Goal: Transaction & Acquisition: Purchase product/service

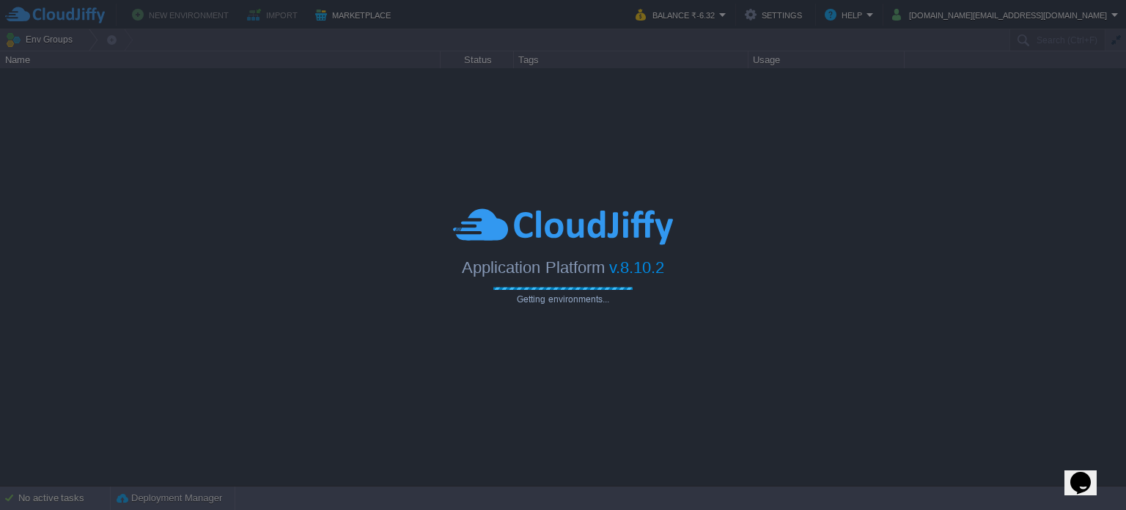
type input "Search (Ctrl+F)"
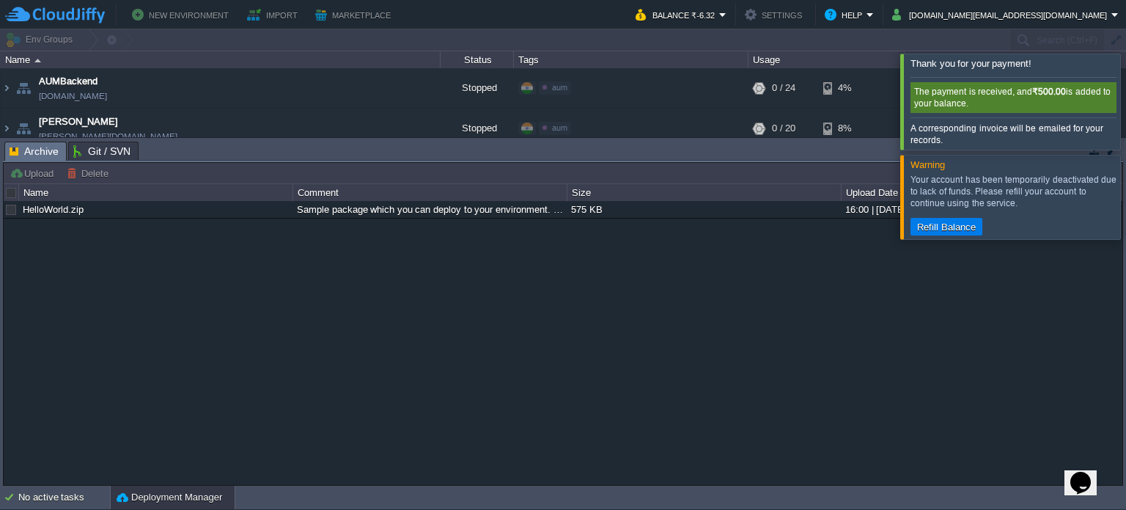
click at [1126, 96] on div at bounding box center [1144, 101] width 0 height 95
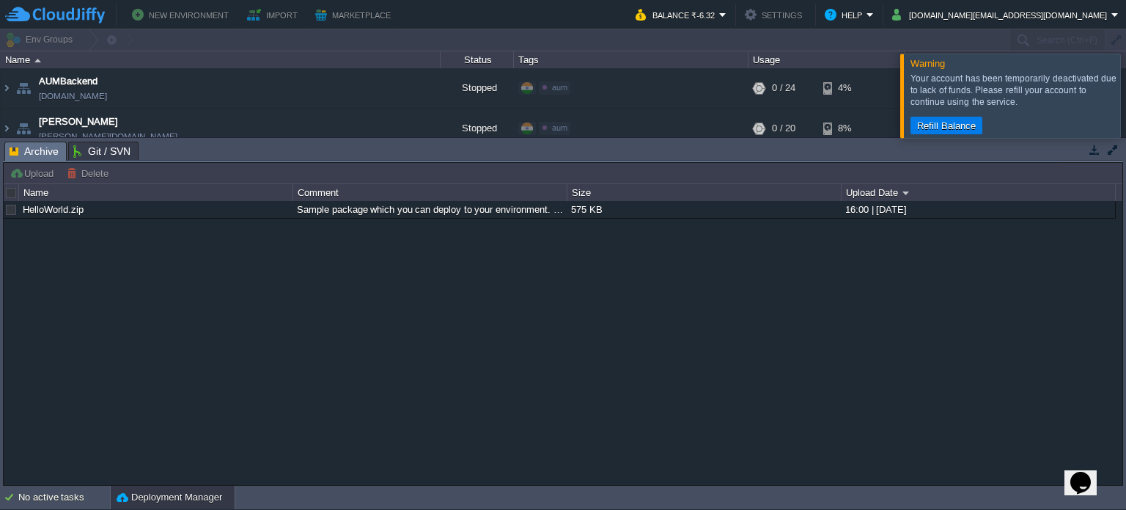
click at [1126, 97] on div at bounding box center [1144, 96] width 0 height 84
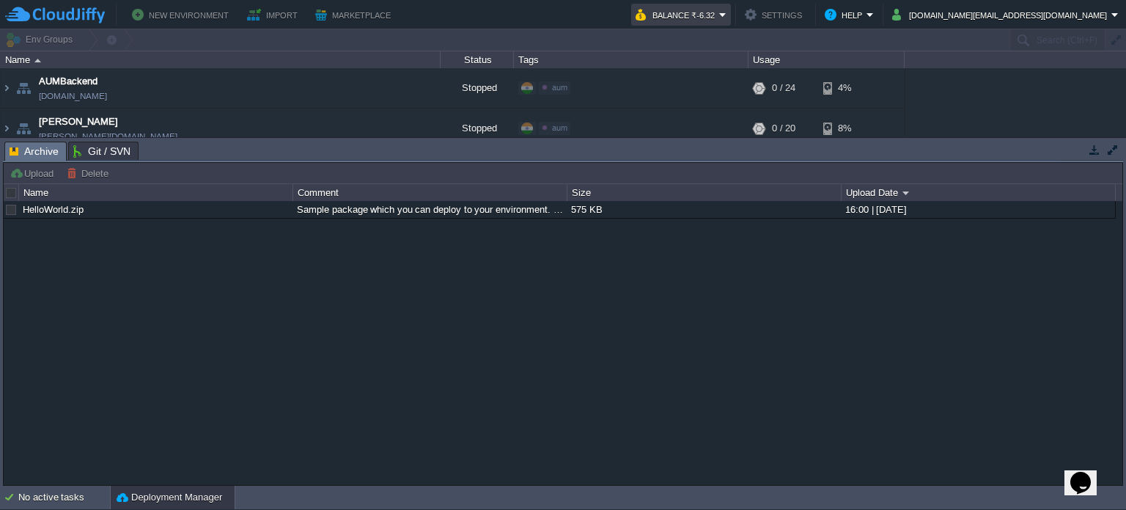
click at [727, 8] on em "Balance ₹-6.32" at bounding box center [681, 15] width 91 height 18
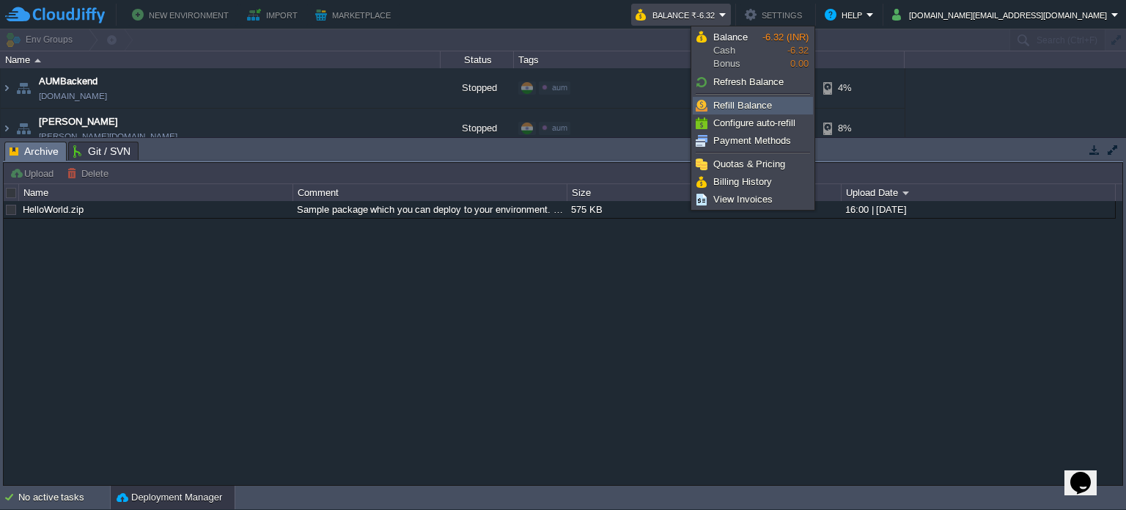
click at [746, 106] on span "Refill Balance" at bounding box center [742, 105] width 59 height 11
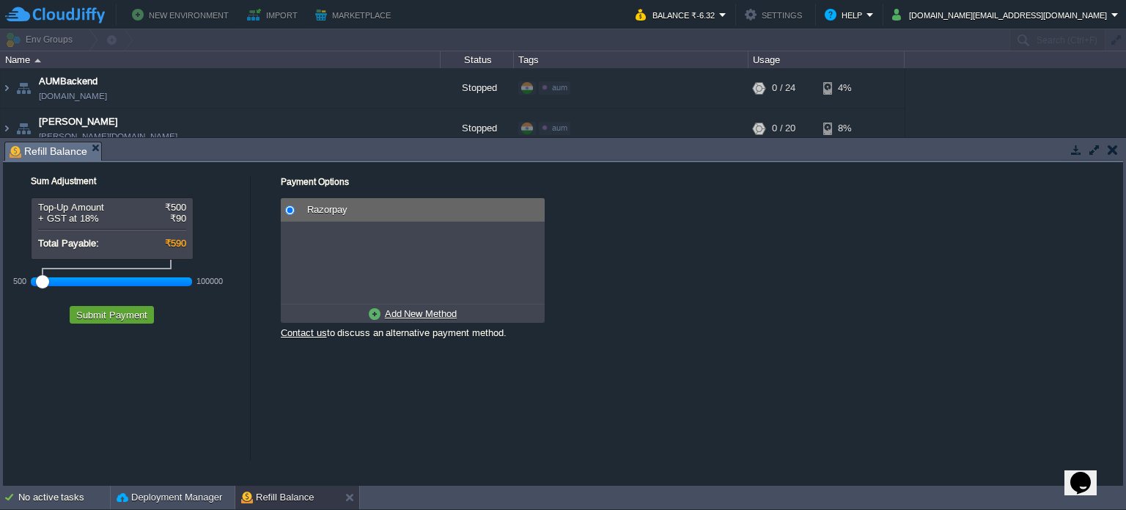
drag, startPoint x: 66, startPoint y: 282, endPoint x: 7, endPoint y: 281, distance: 58.7
click at [7, 281] on div "Sum Adjustment Top-Up Amount ₹500 + GST at 18% ₹90 Total Payable: ₹590 500 1000…" at bounding box center [126, 246] width 247 height 169
click at [95, 313] on button "Submit Payment" at bounding box center [112, 314] width 80 height 13
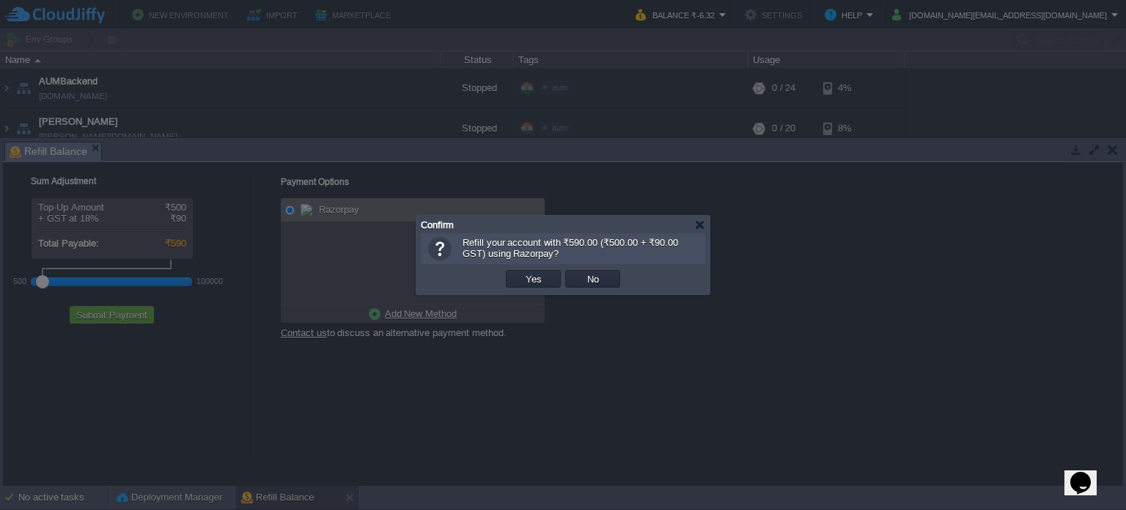
click at [541, 287] on td "Yes" at bounding box center [533, 279] width 59 height 22
click at [541, 285] on td "Yes" at bounding box center [533, 279] width 55 height 18
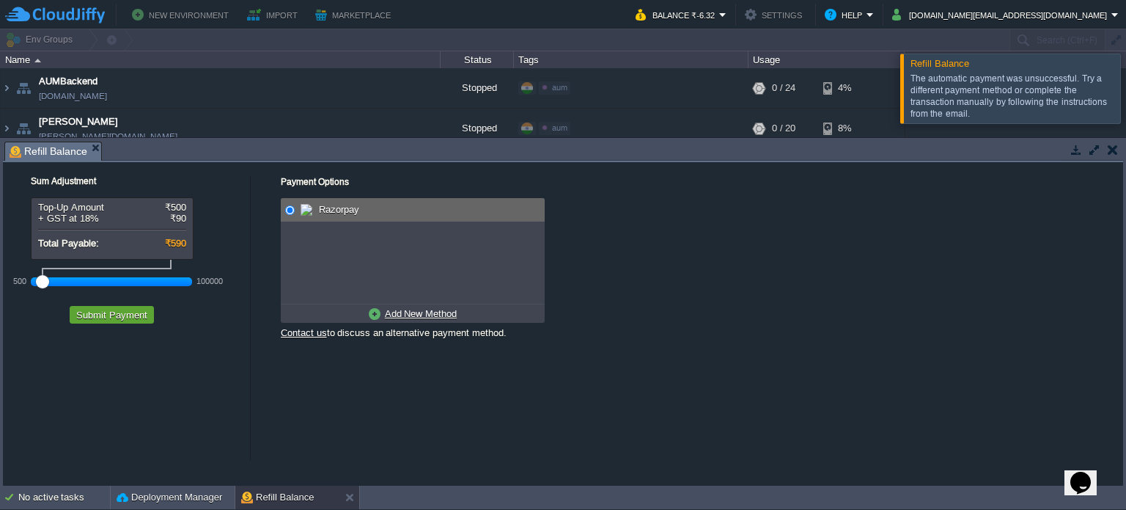
click at [1126, 90] on div at bounding box center [1144, 88] width 0 height 69
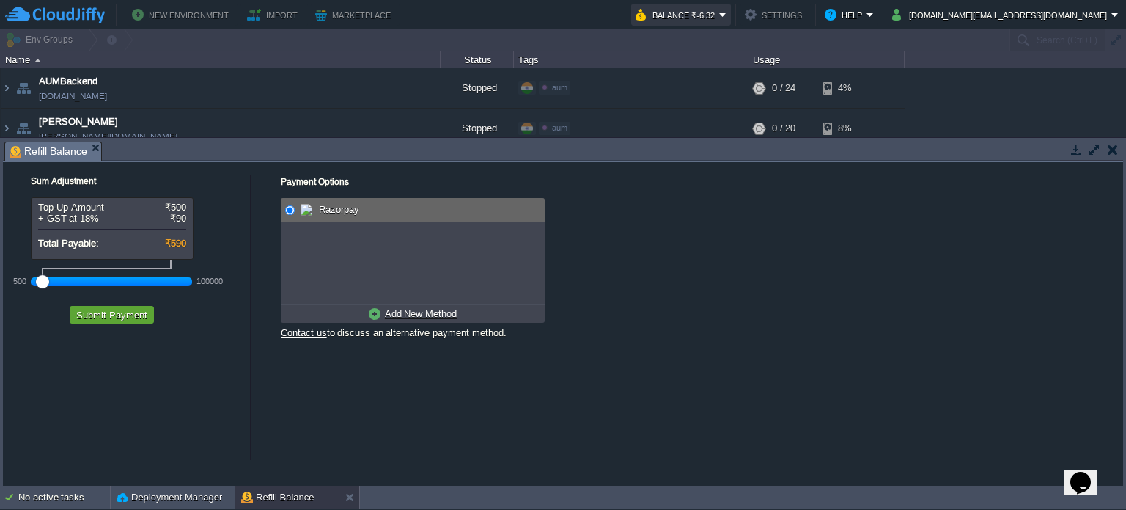
click at [719, 14] on button "Balance ₹-6.32" at bounding box center [678, 15] width 84 height 18
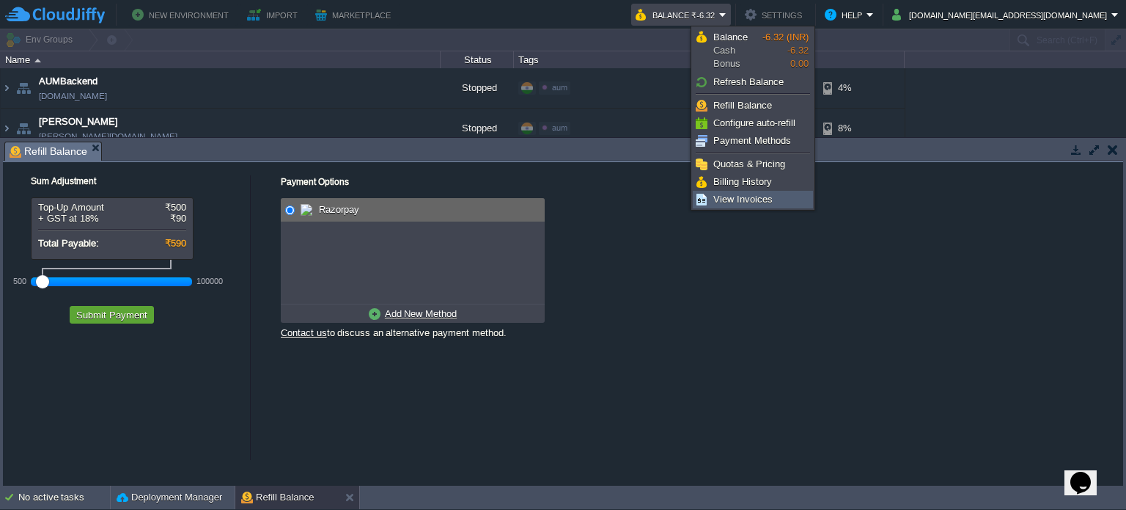
click at [735, 194] on span "View Invoices" at bounding box center [742, 199] width 59 height 11
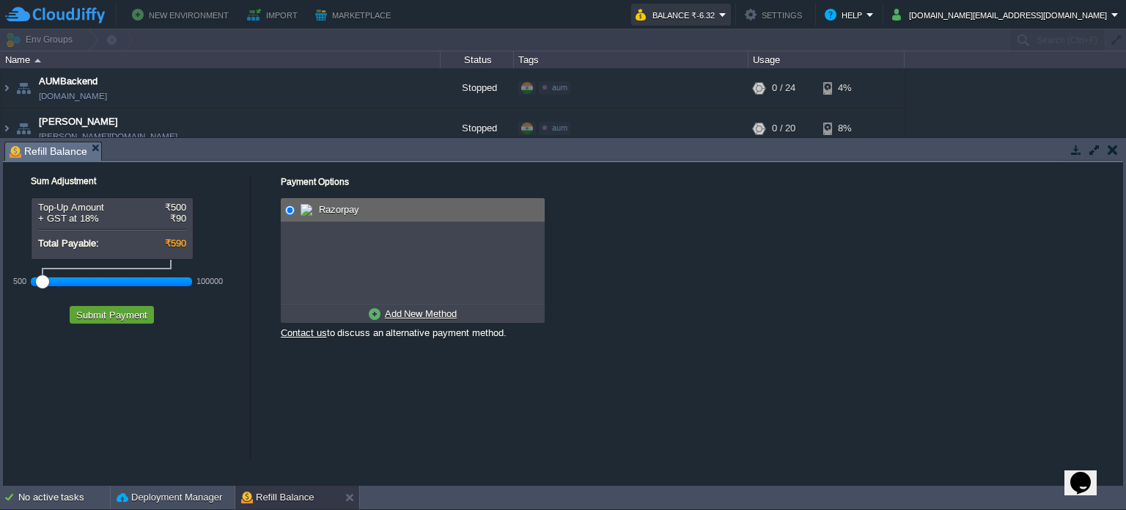
click at [719, 14] on button "Balance ₹-6.32" at bounding box center [678, 15] width 84 height 18
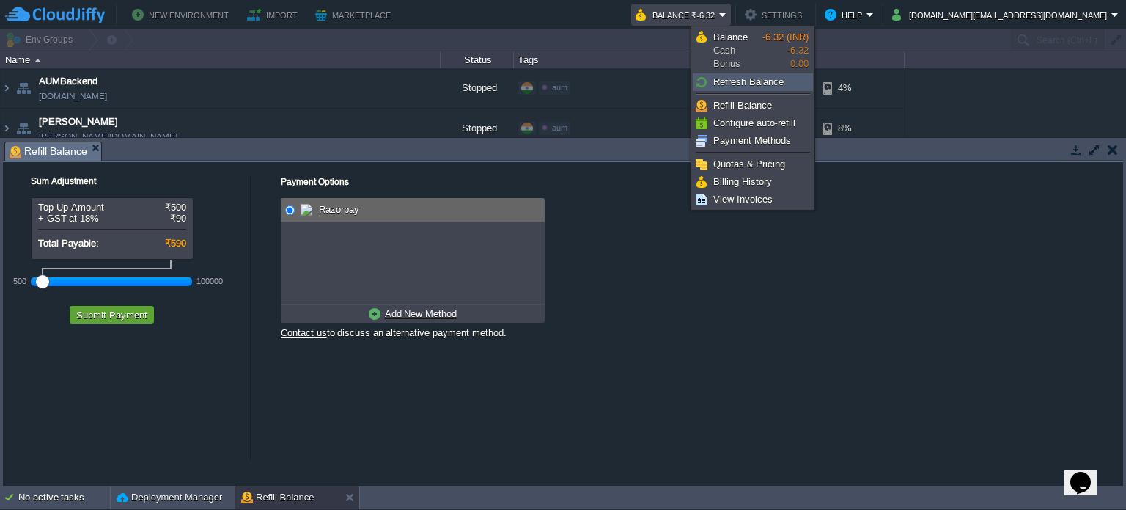
click at [738, 74] on link "Refresh Balance" at bounding box center [753, 82] width 119 height 16
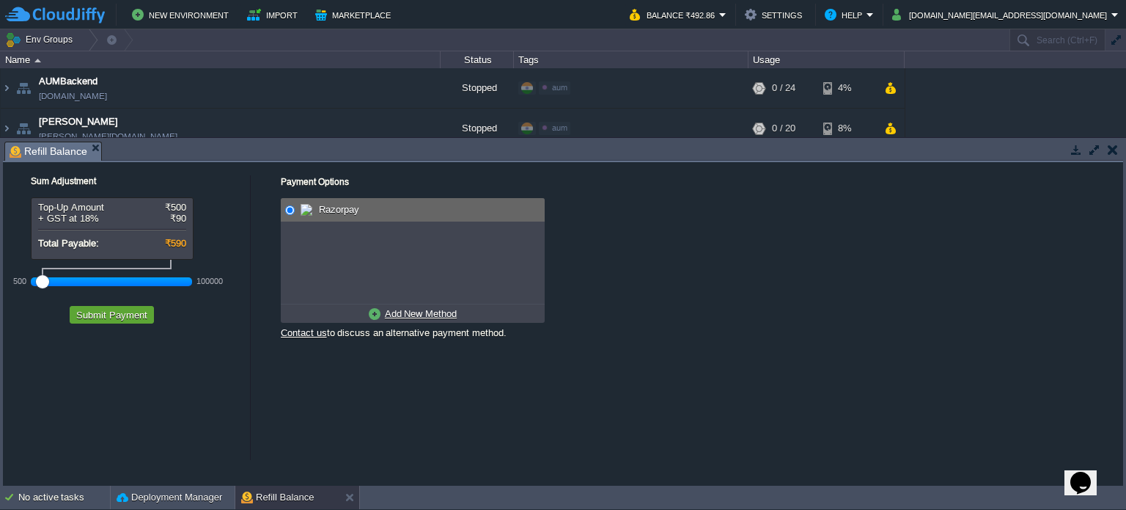
click at [918, 274] on div "Payment Options No payment methods available Razorpay Add New Method Contact us…" at bounding box center [688, 257] width 872 height 191
click at [1112, 147] on button "button" at bounding box center [1113, 149] width 10 height 13
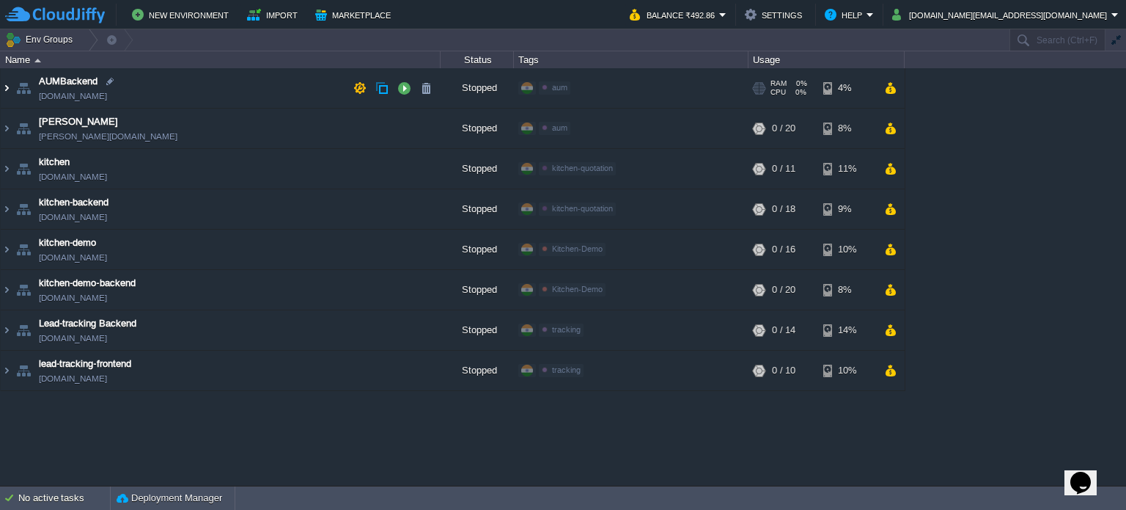
click at [4, 82] on img at bounding box center [7, 88] width 12 height 40
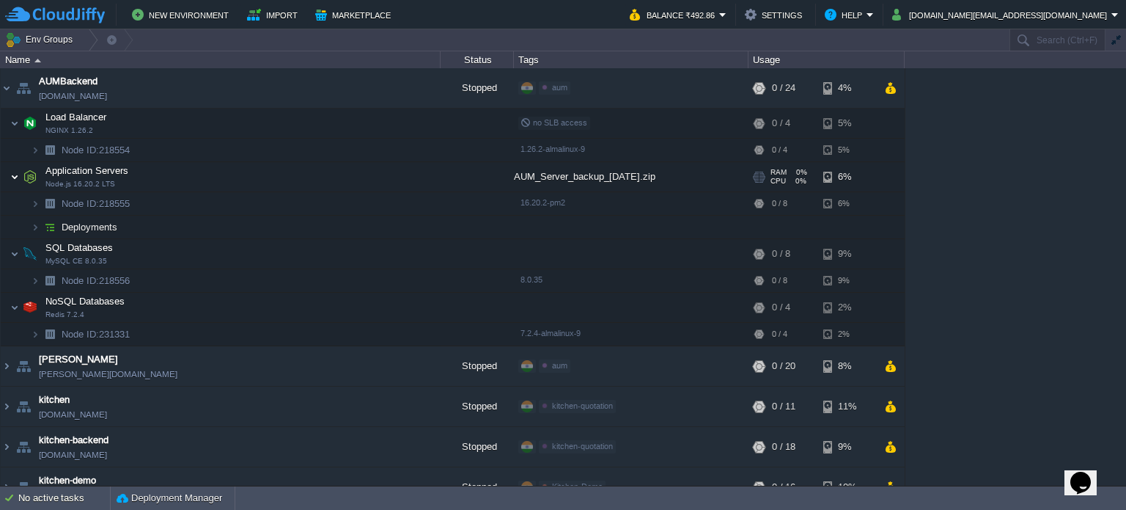
click at [15, 175] on img at bounding box center [14, 176] width 9 height 29
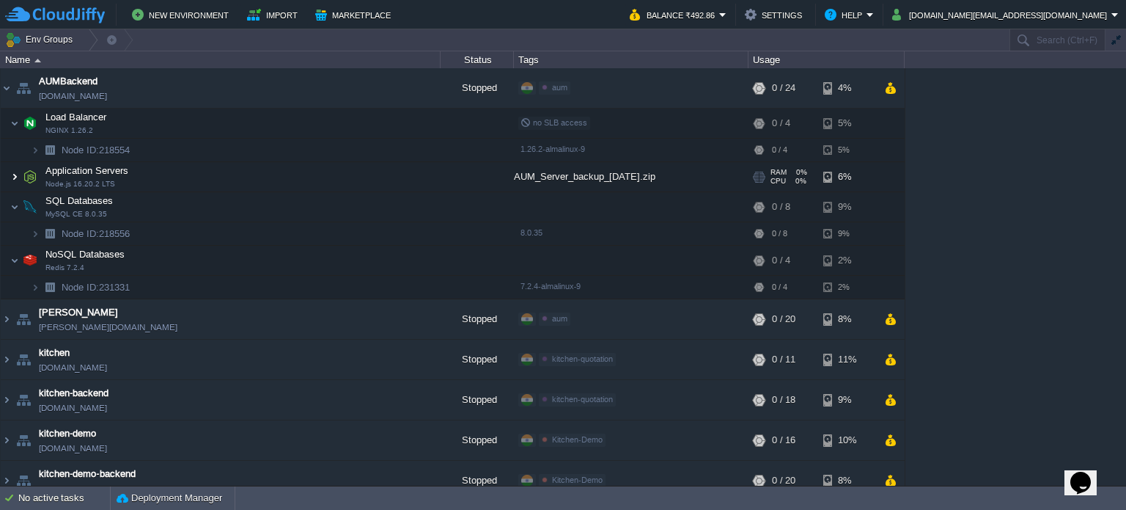
click at [15, 175] on img at bounding box center [14, 176] width 9 height 29
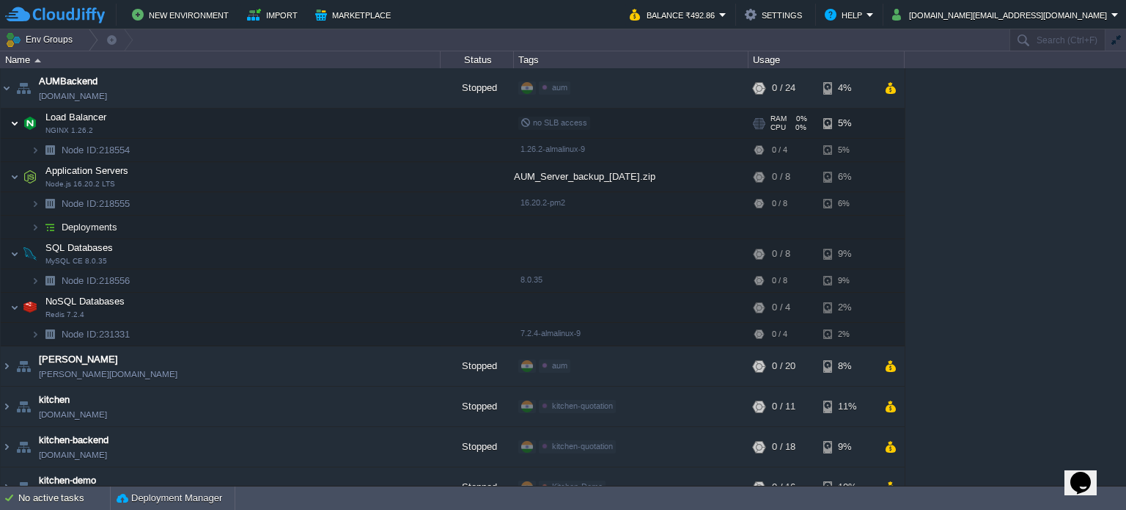
click at [15, 122] on img at bounding box center [14, 123] width 9 height 29
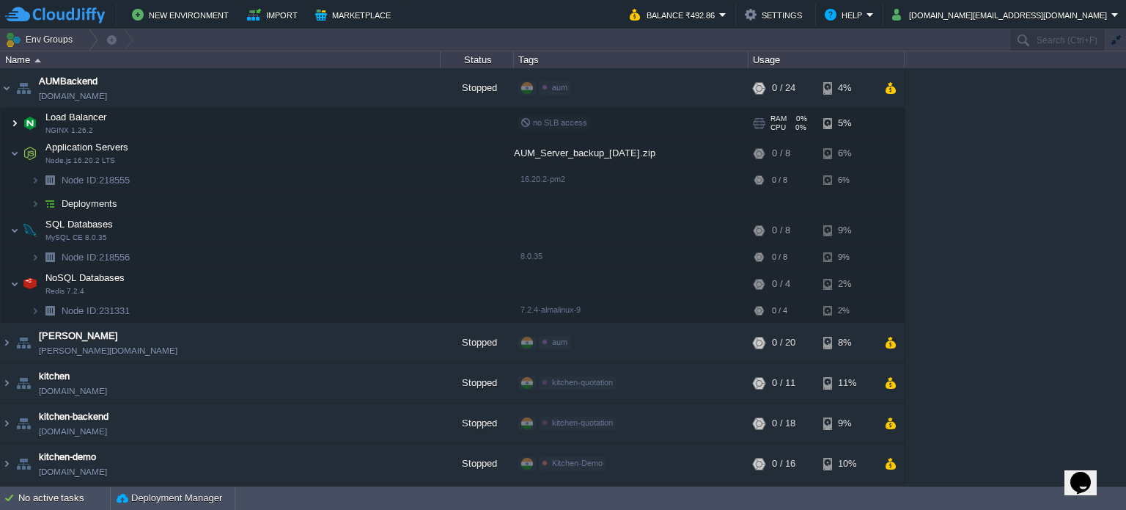
click at [15, 122] on img at bounding box center [14, 123] width 9 height 29
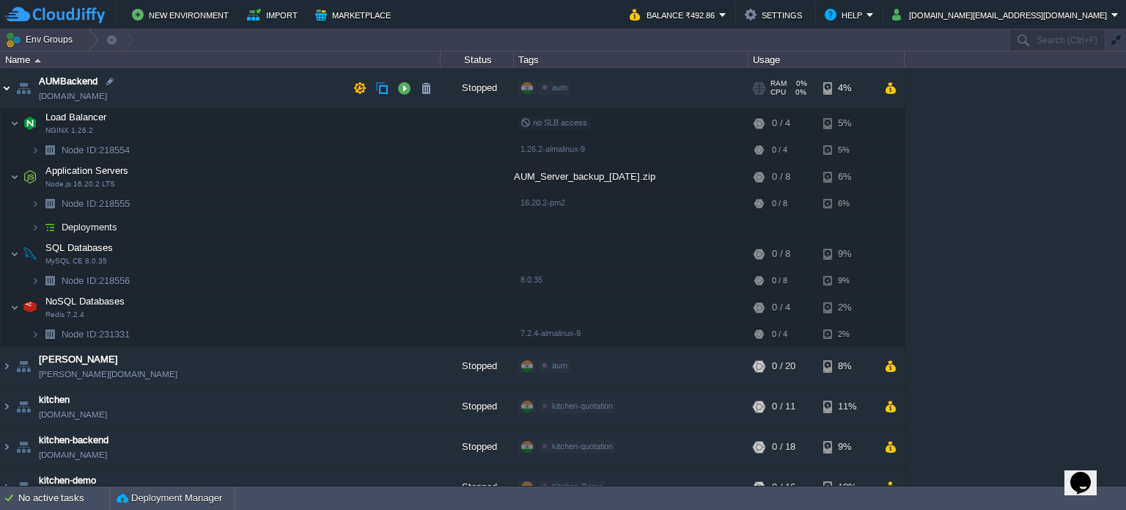
click at [3, 87] on img at bounding box center [7, 88] width 12 height 40
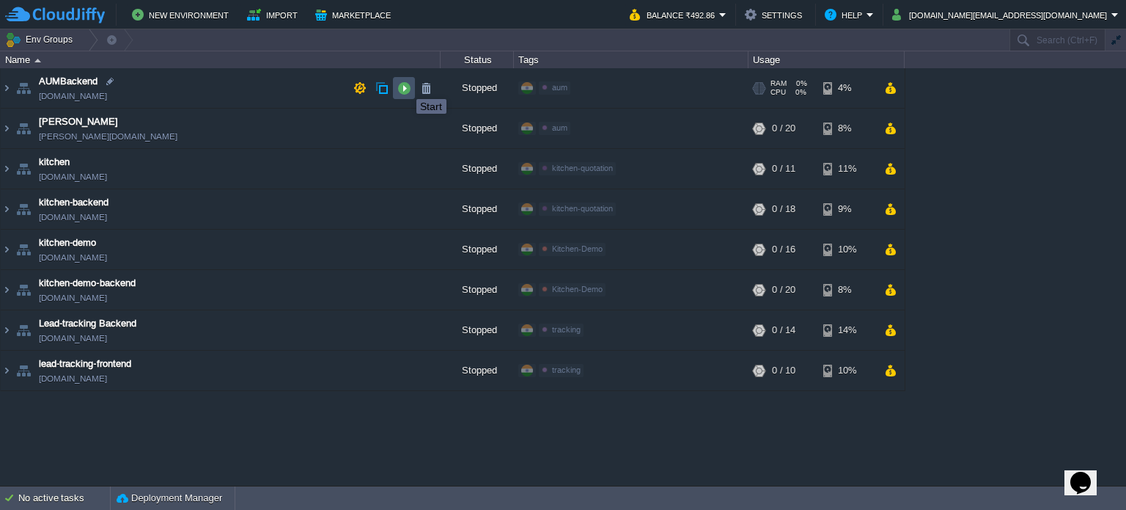
click at [405, 85] on button "button" at bounding box center [403, 87] width 13 height 13
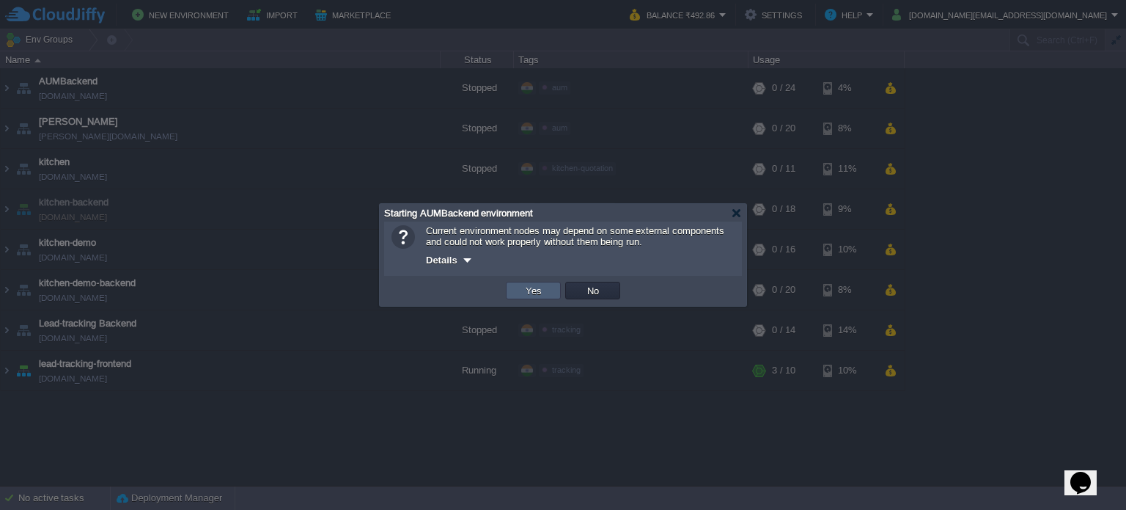
click at [548, 290] on td "Yes" at bounding box center [533, 291] width 55 height 18
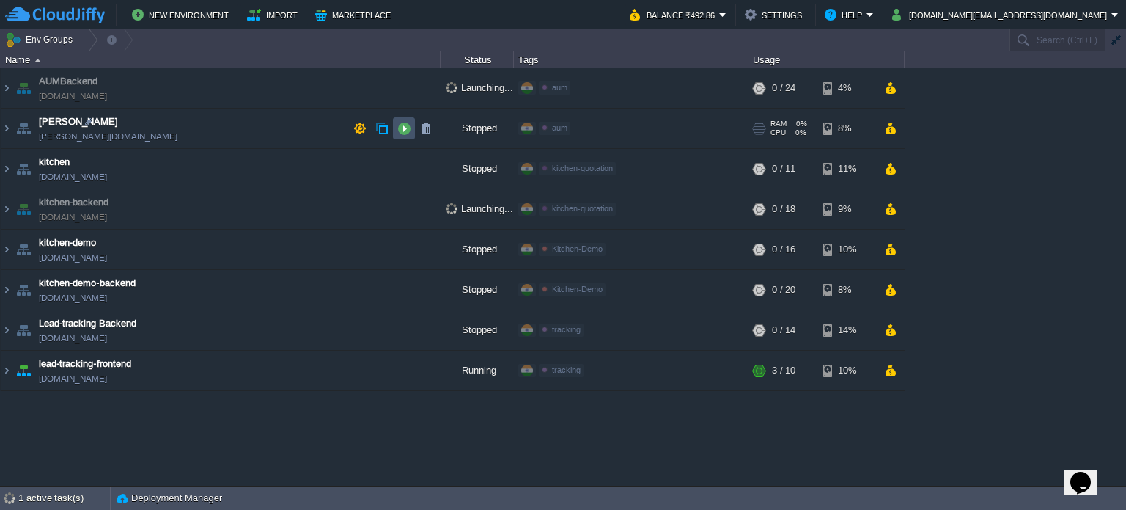
click at [404, 128] on button "button" at bounding box center [403, 128] width 13 height 13
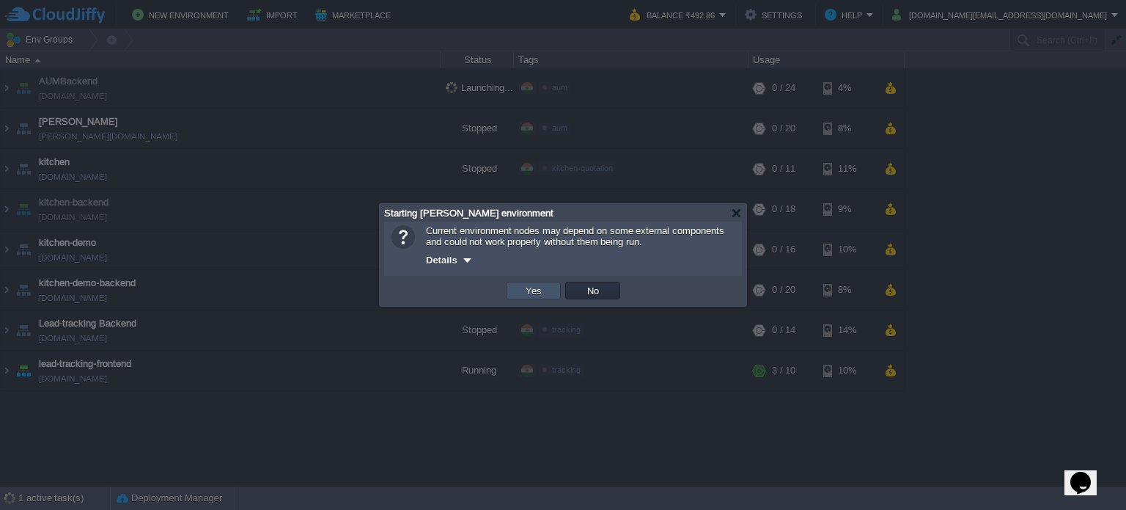
click at [538, 286] on button "Yes" at bounding box center [533, 290] width 25 height 13
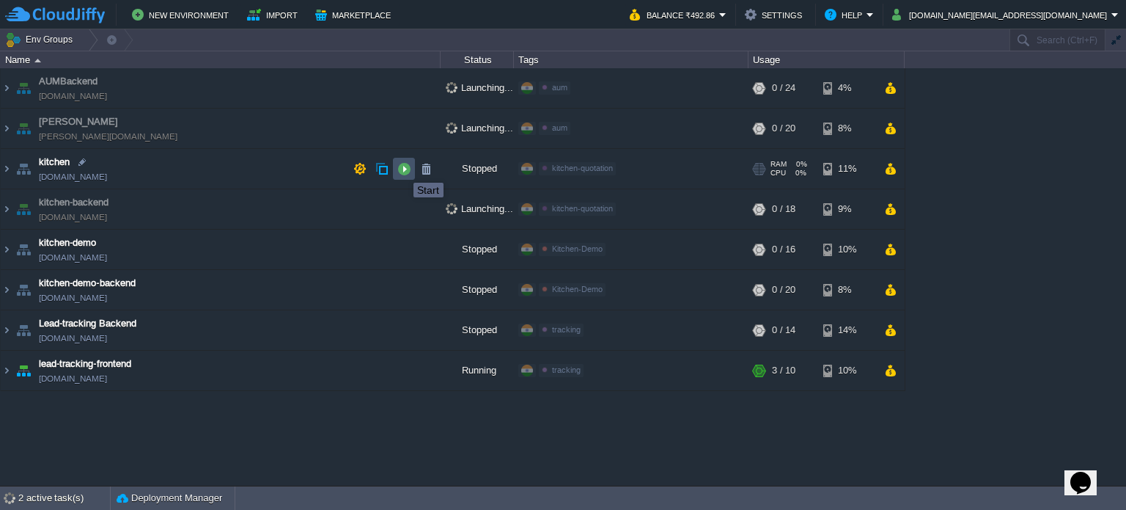
click at [403, 169] on button "button" at bounding box center [403, 168] width 13 height 13
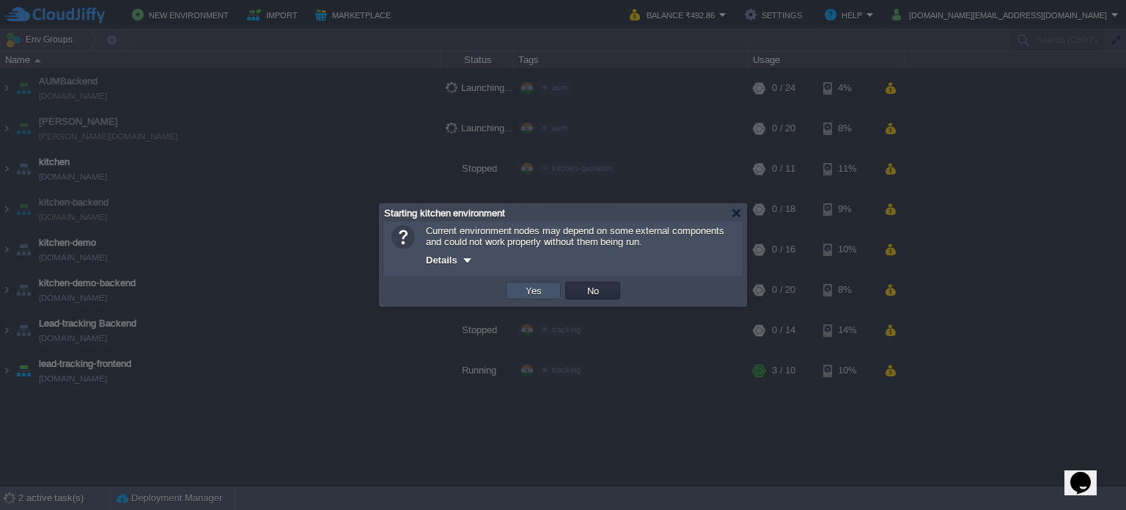
click at [531, 290] on button "Yes" at bounding box center [533, 290] width 25 height 13
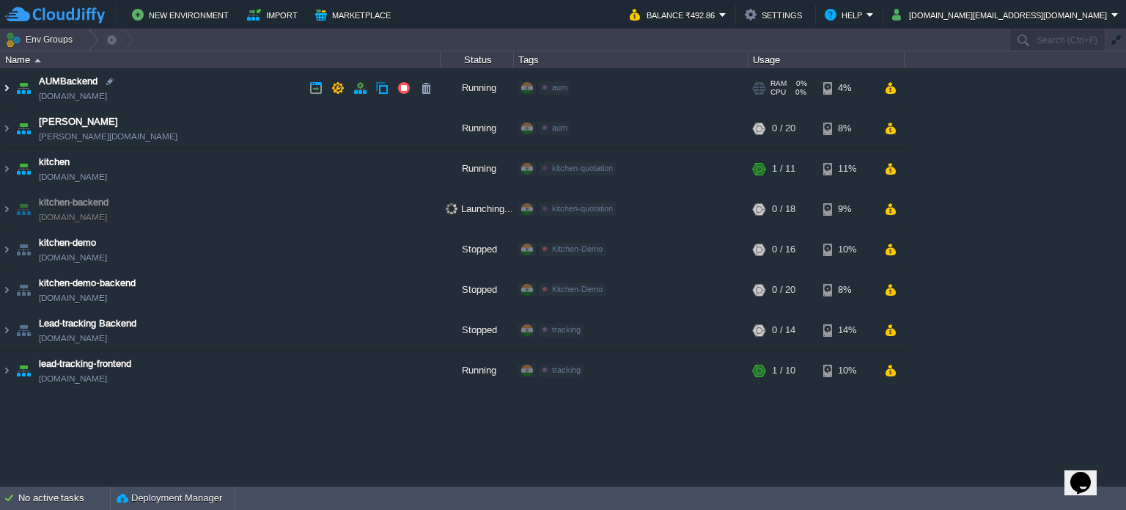
click at [6, 86] on img at bounding box center [7, 88] width 12 height 40
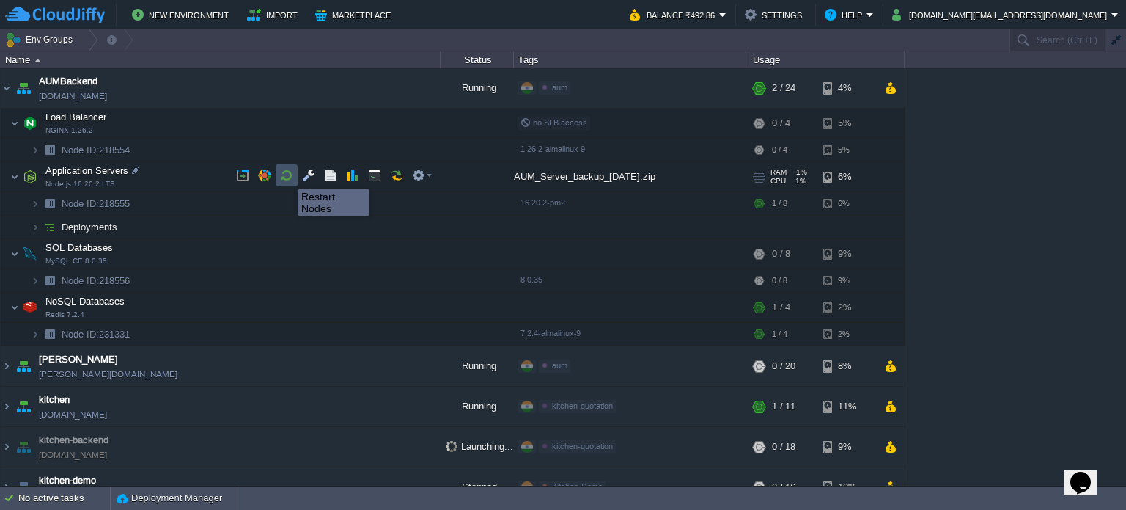
click at [287, 176] on button "button" at bounding box center [286, 175] width 13 height 13
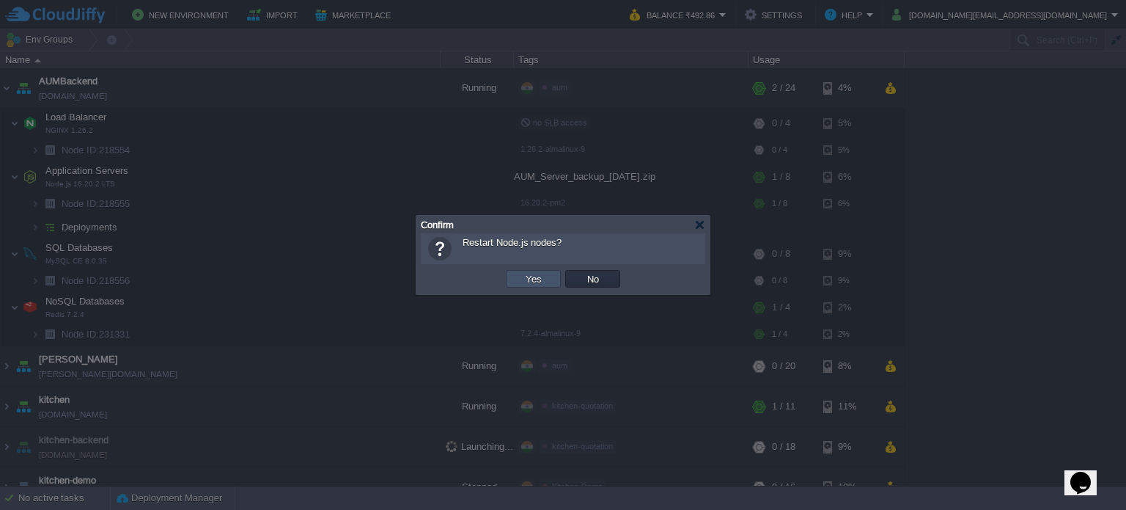
click at [525, 280] on button "Yes" at bounding box center [533, 278] width 25 height 13
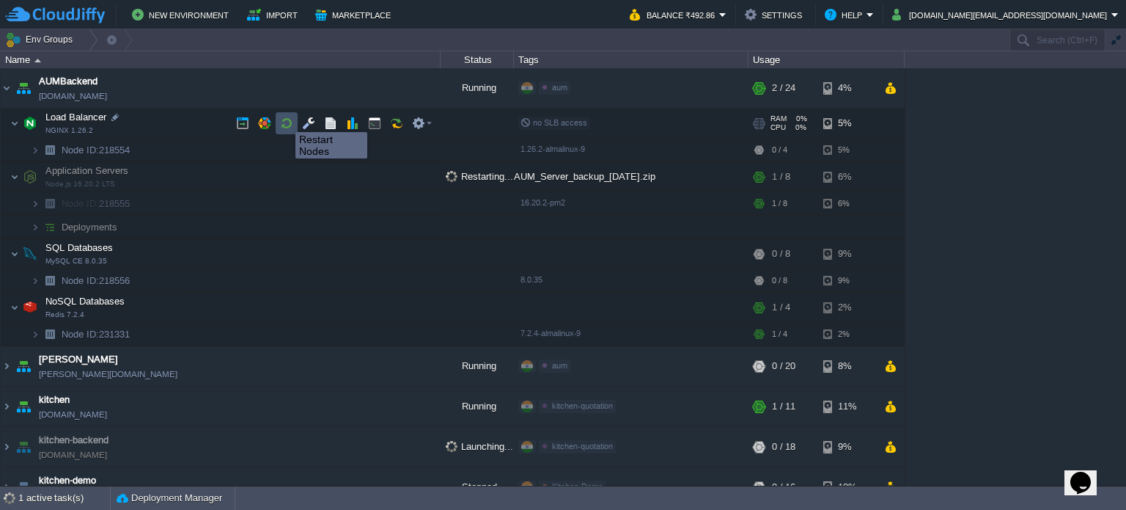
click at [289, 122] on button "button" at bounding box center [286, 123] width 13 height 13
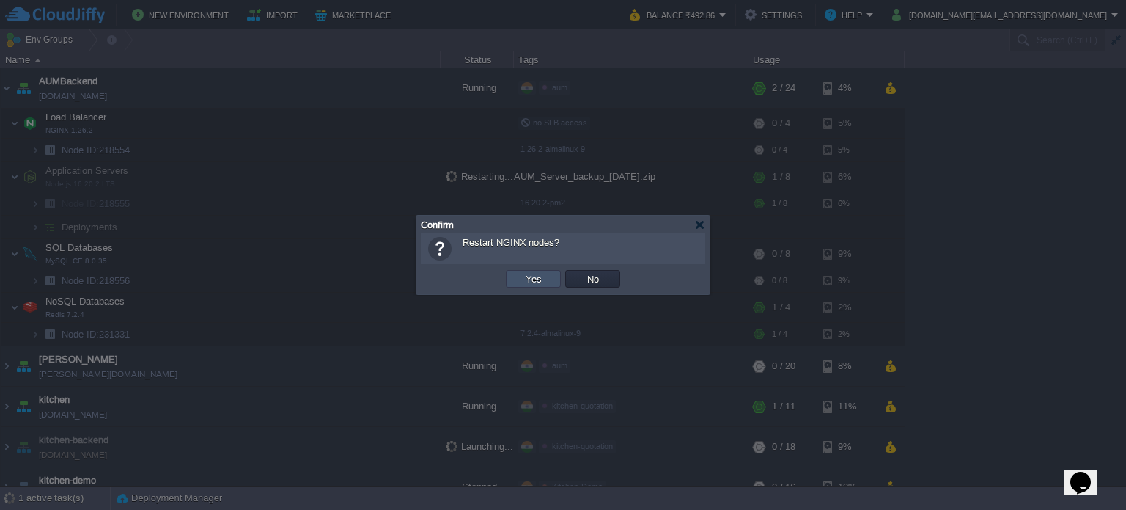
click at [531, 279] on button "Yes" at bounding box center [533, 278] width 25 height 13
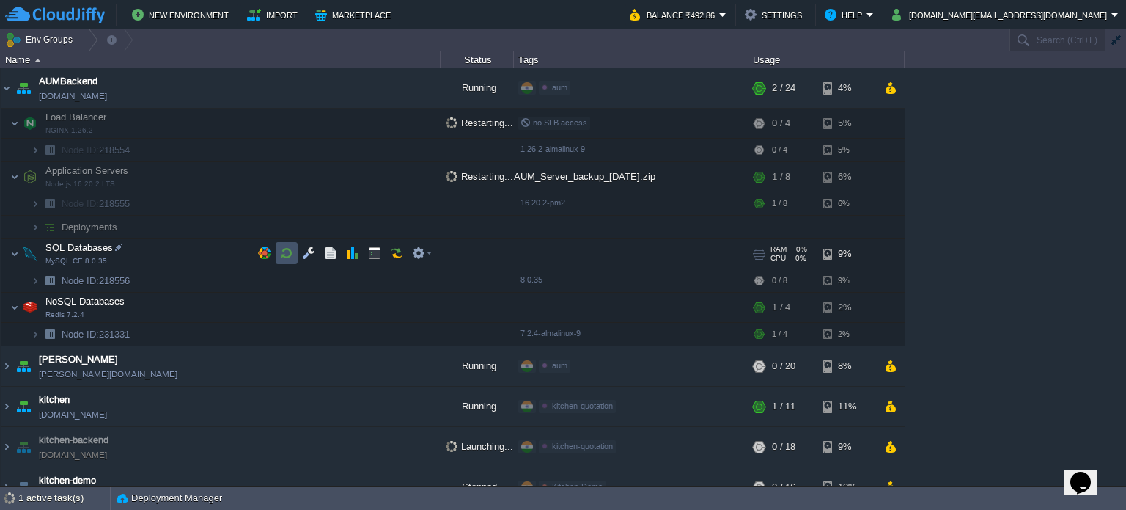
click at [289, 251] on button "button" at bounding box center [286, 252] width 13 height 13
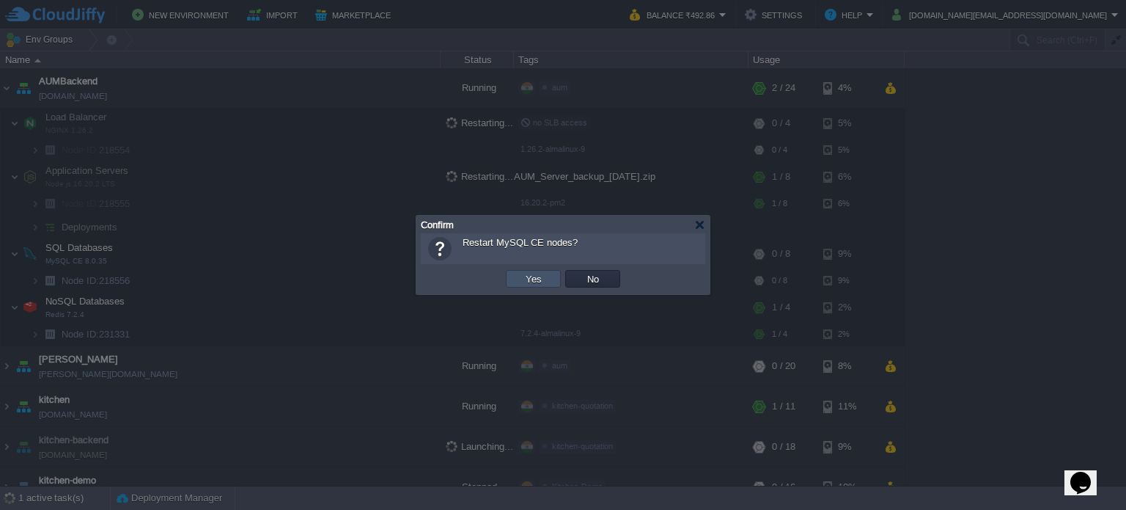
click at [531, 276] on button "Yes" at bounding box center [533, 278] width 25 height 13
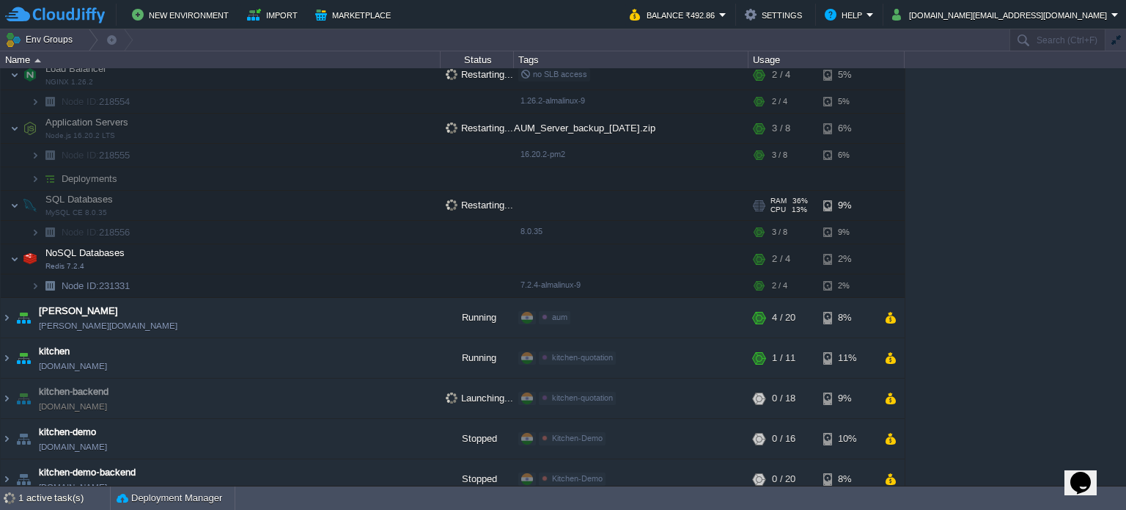
scroll to position [73, 0]
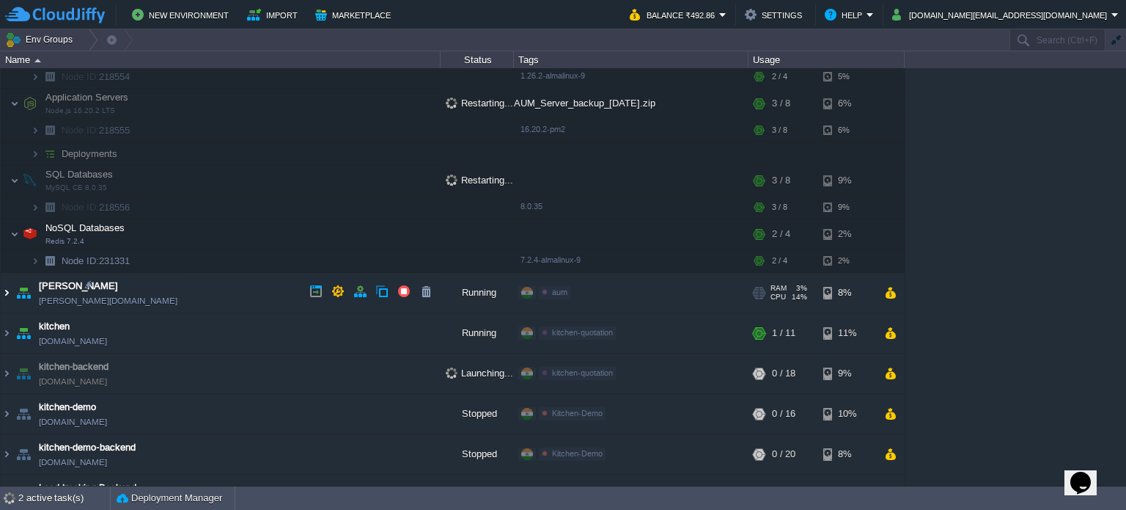
click at [6, 290] on img at bounding box center [7, 293] width 12 height 40
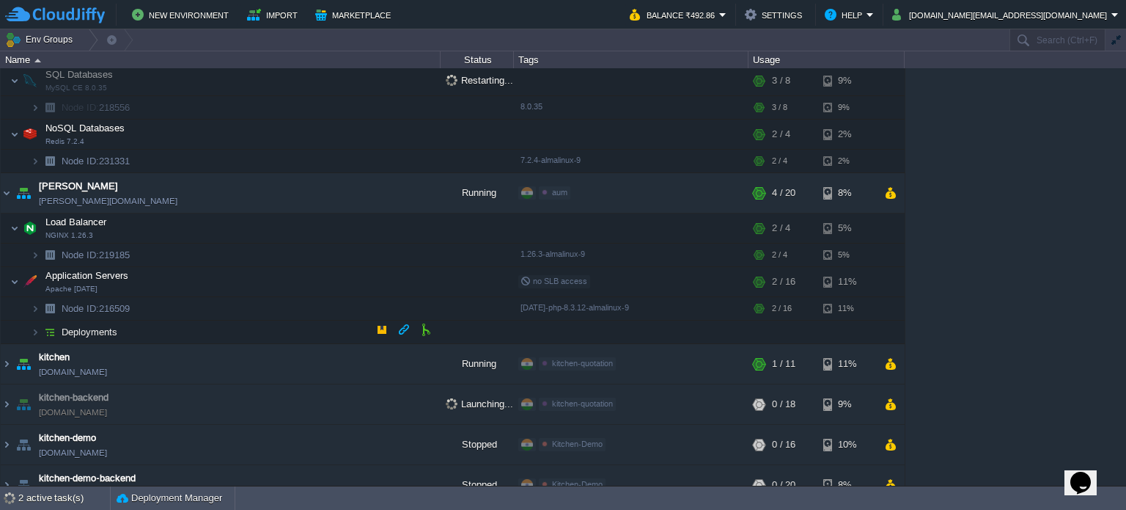
scroll to position [220, 0]
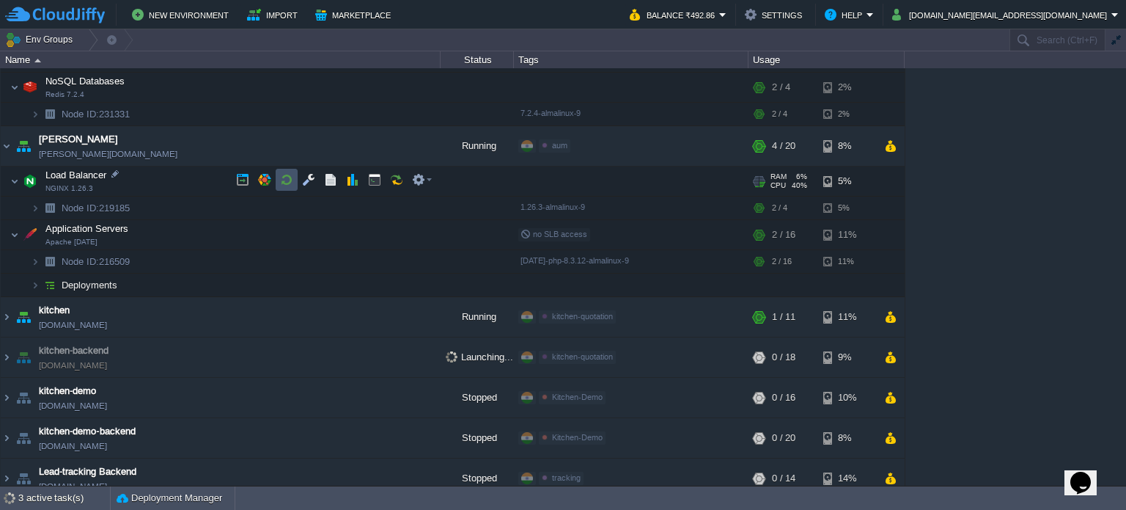
click at [282, 177] on button "button" at bounding box center [286, 179] width 13 height 13
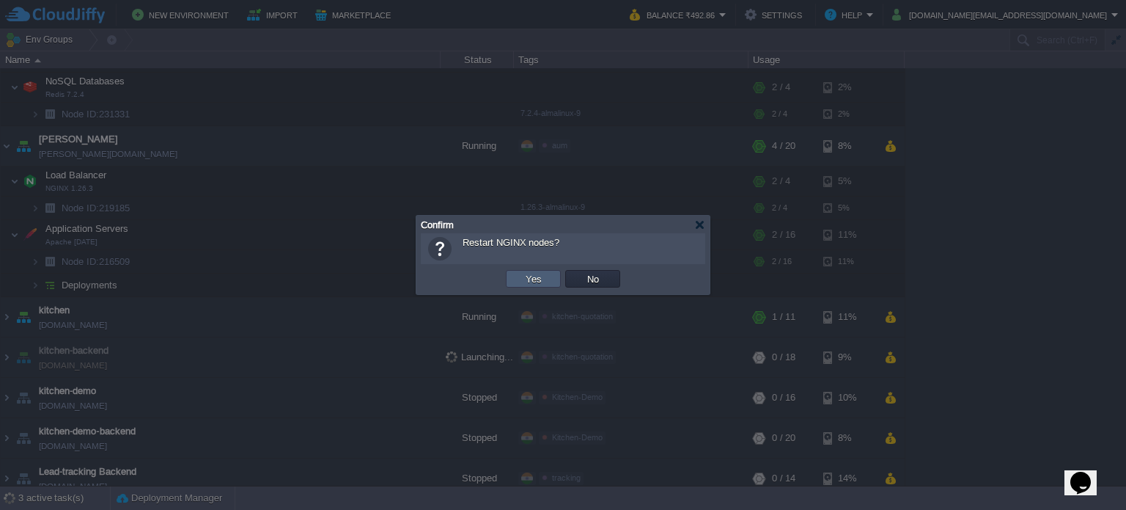
click at [528, 276] on button "Yes" at bounding box center [533, 278] width 25 height 13
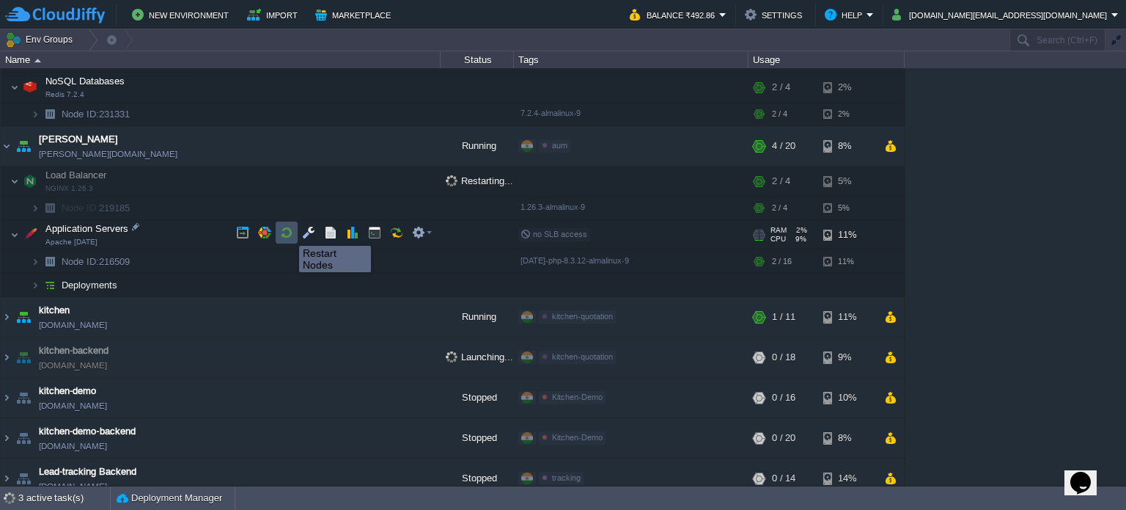
click at [288, 232] on button "button" at bounding box center [286, 232] width 13 height 13
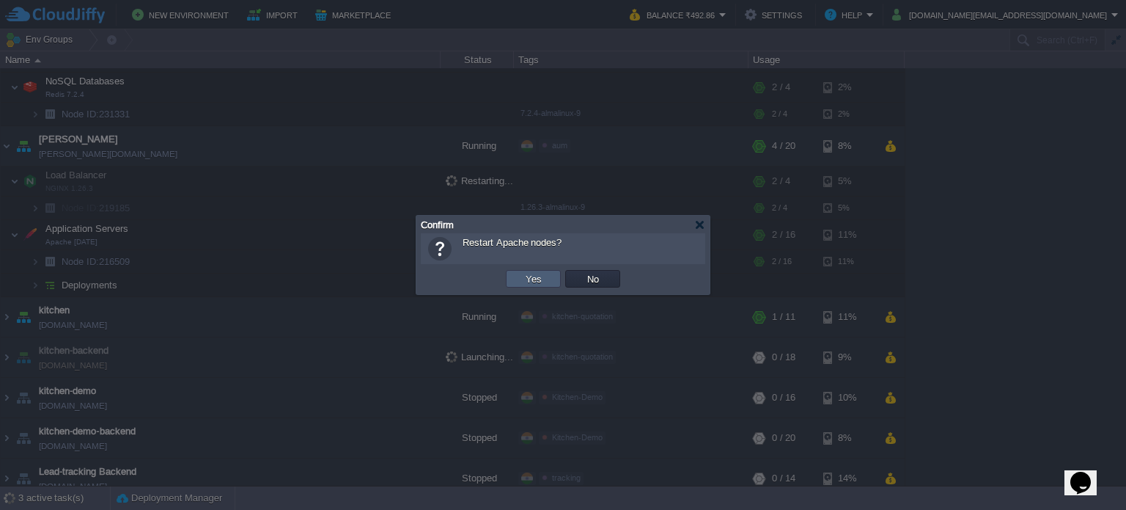
click at [516, 274] on td "Yes" at bounding box center [533, 279] width 55 height 18
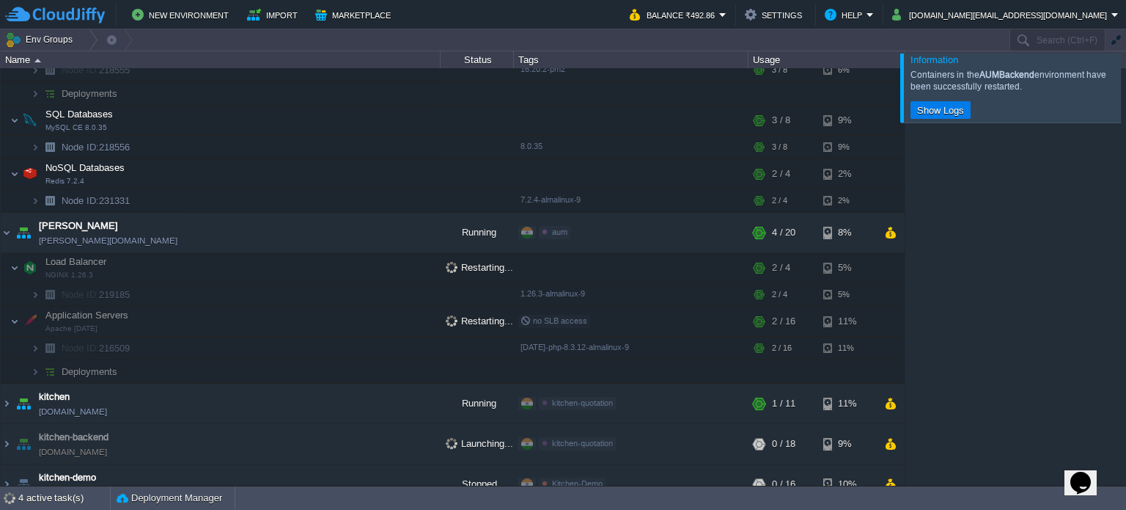
scroll to position [0, 0]
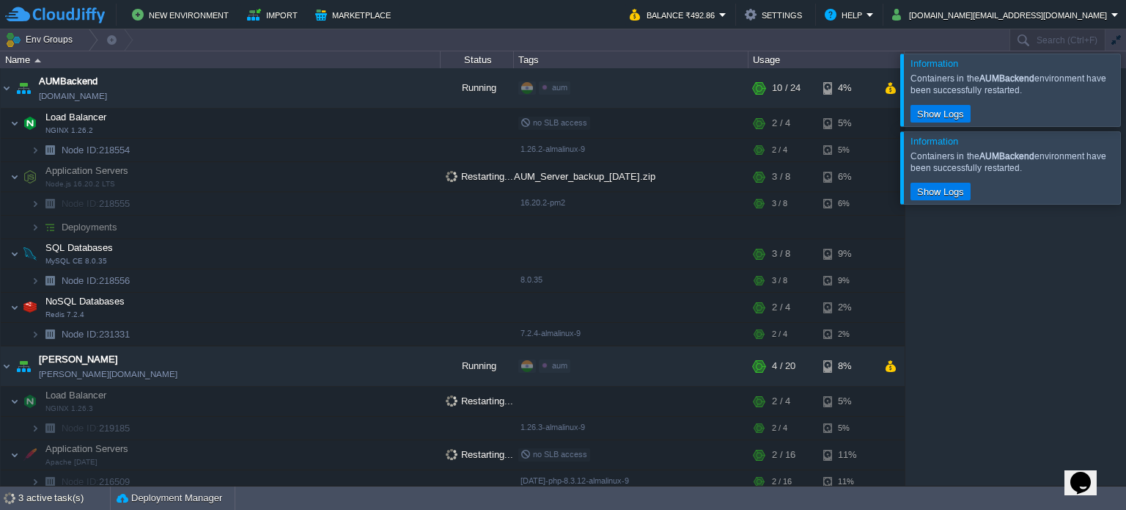
click at [1126, 172] on div at bounding box center [1144, 167] width 0 height 72
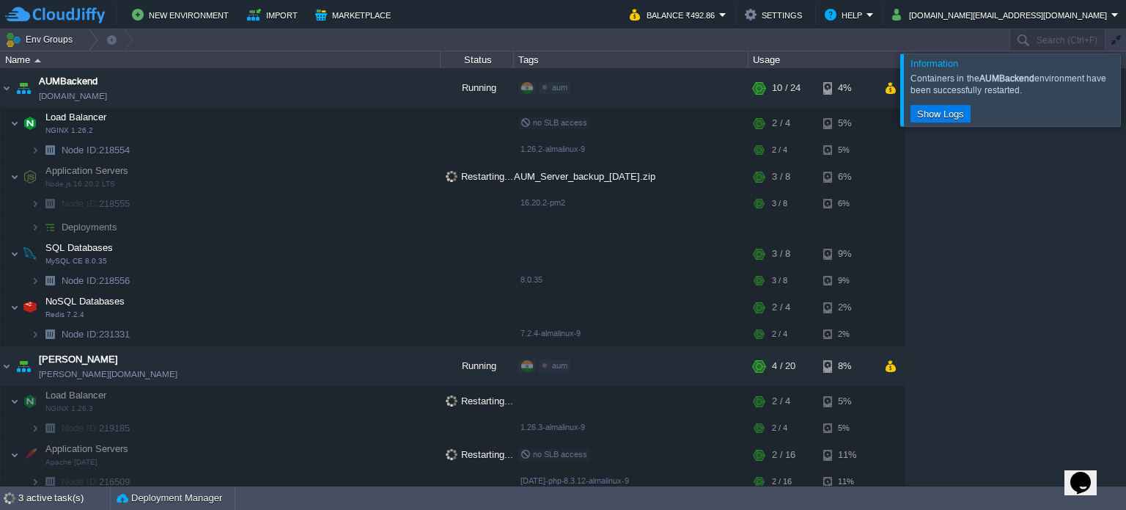
click at [1126, 101] on div at bounding box center [1144, 90] width 0 height 72
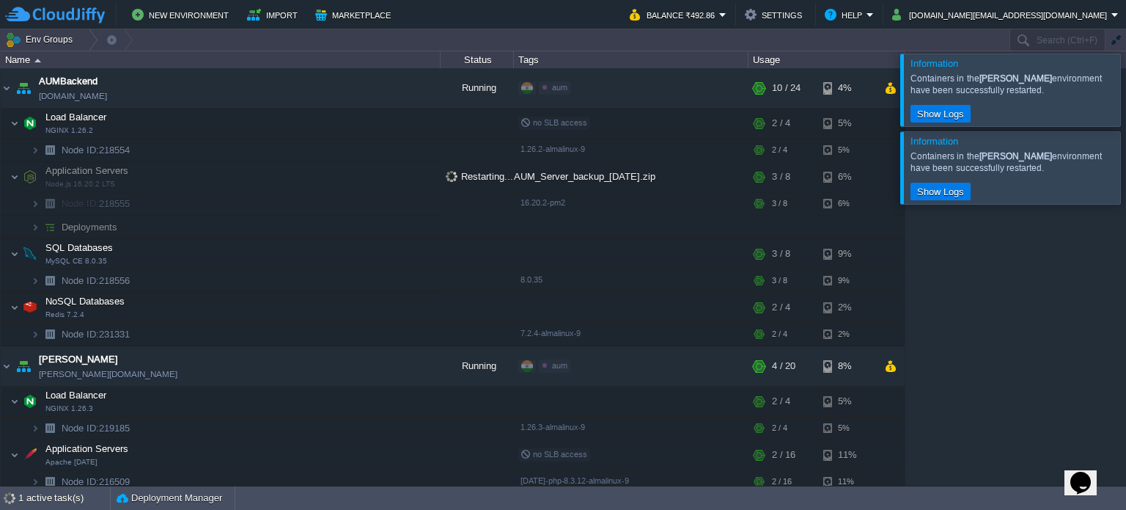
click at [1126, 164] on div at bounding box center [1144, 167] width 0 height 72
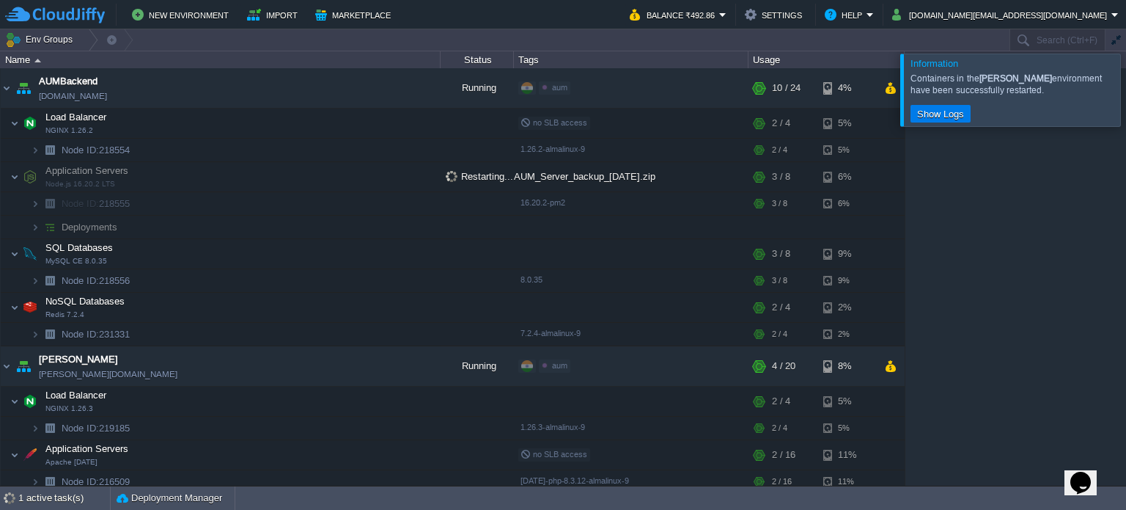
click at [1126, 92] on div at bounding box center [1144, 90] width 0 height 72
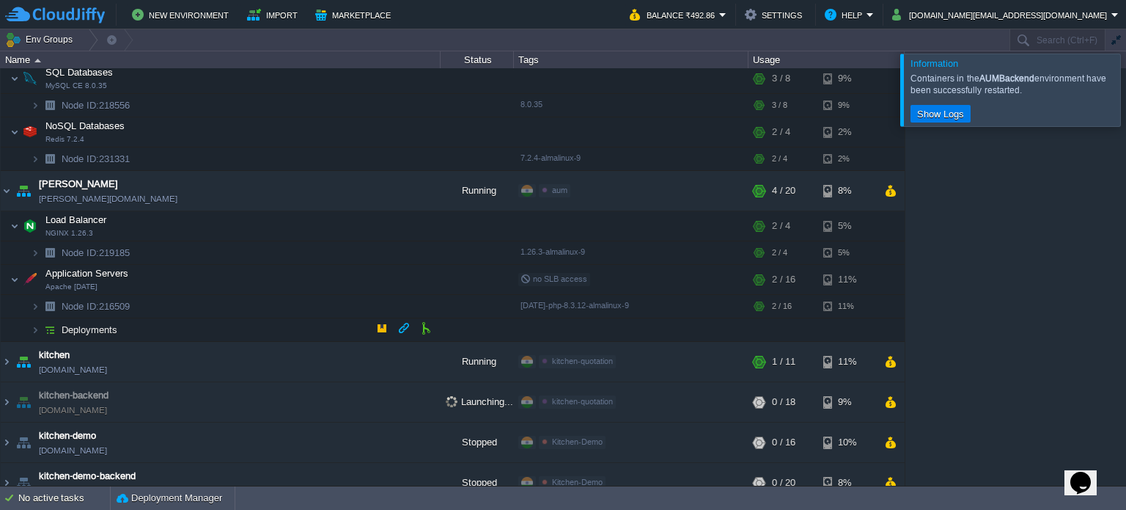
scroll to position [270, 0]
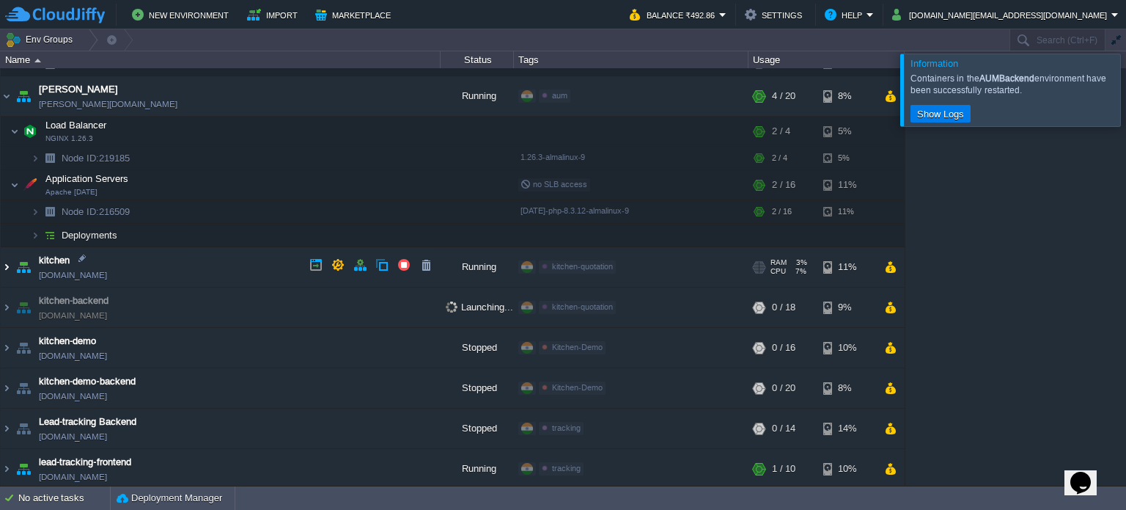
click at [7, 260] on img at bounding box center [7, 267] width 12 height 40
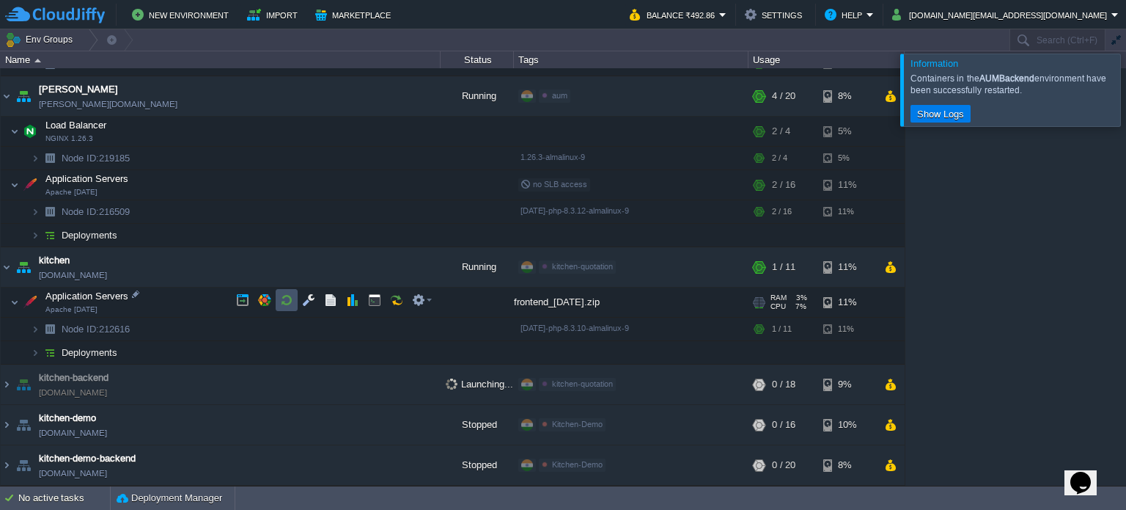
click at [283, 299] on button "button" at bounding box center [286, 299] width 13 height 13
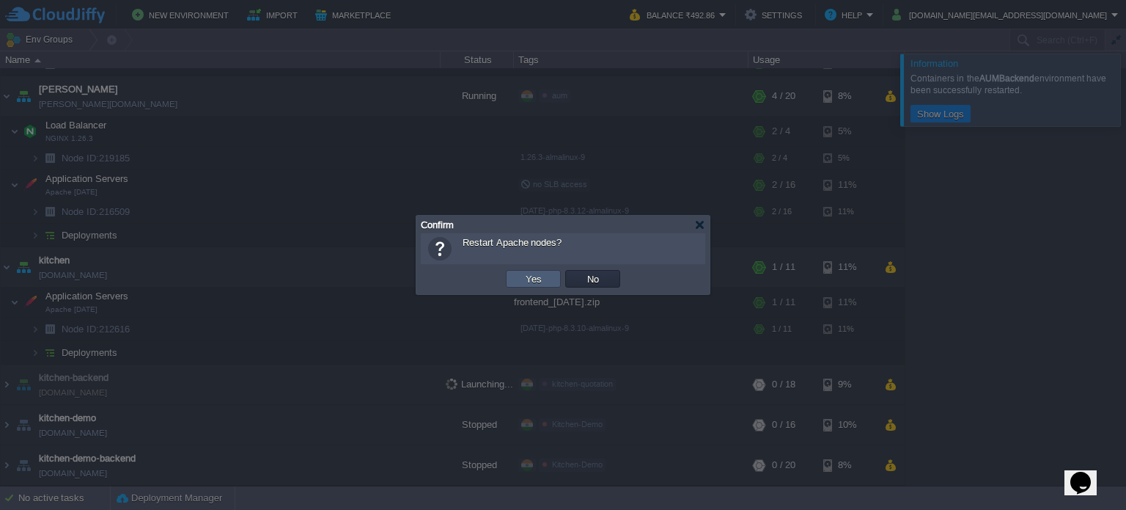
click at [543, 281] on button "Yes" at bounding box center [533, 278] width 25 height 13
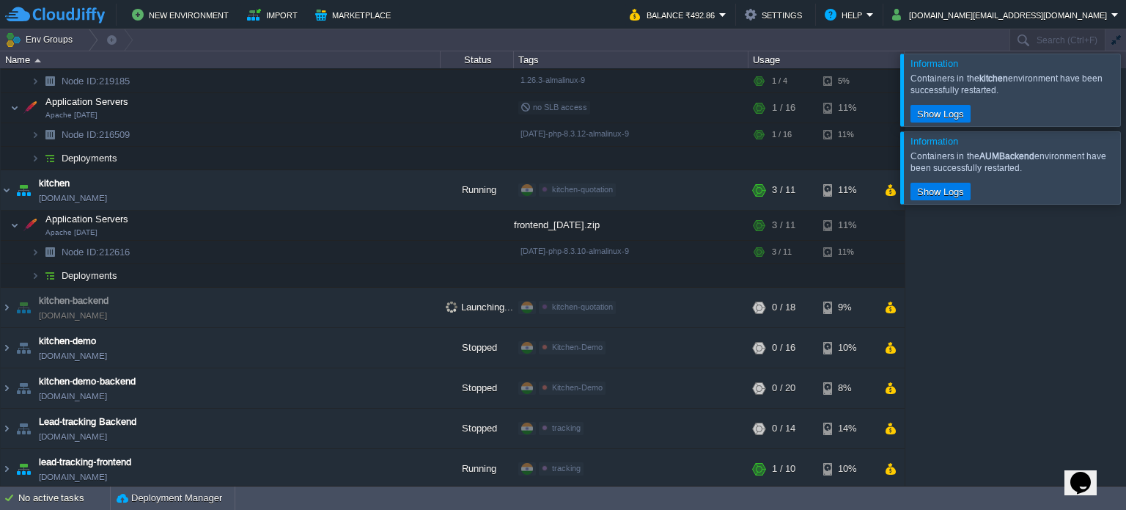
scroll to position [346, 0]
click at [1126, 84] on div at bounding box center [1144, 90] width 0 height 72
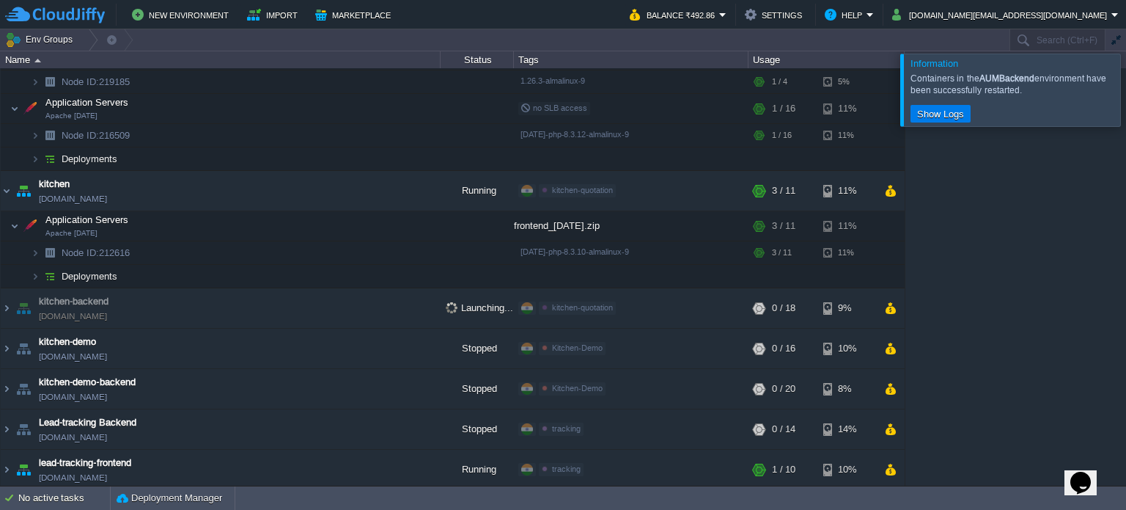
click at [1126, 84] on div at bounding box center [1144, 90] width 0 height 72
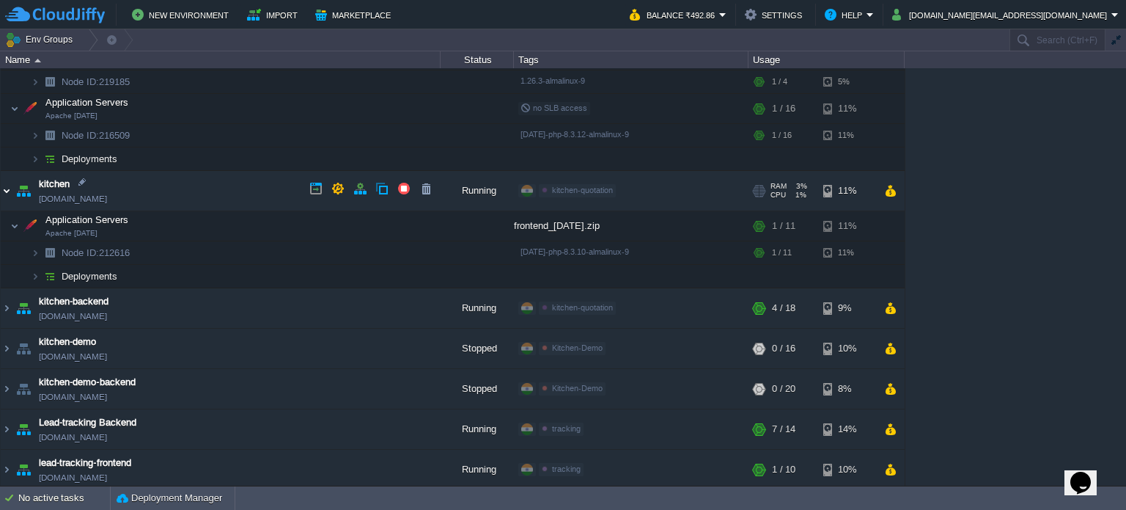
click at [4, 188] on img at bounding box center [7, 191] width 12 height 40
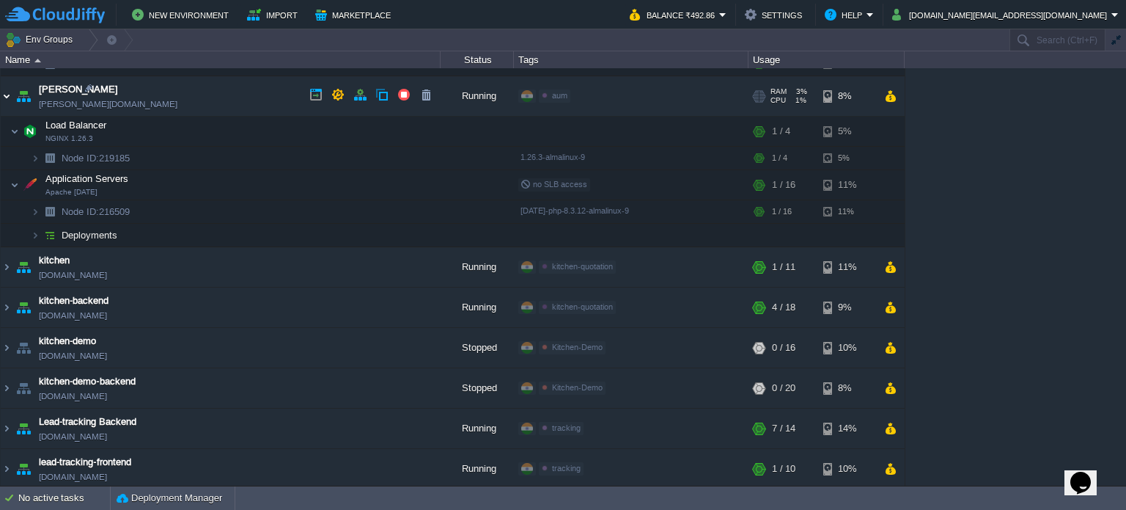
click at [9, 93] on img at bounding box center [7, 96] width 12 height 40
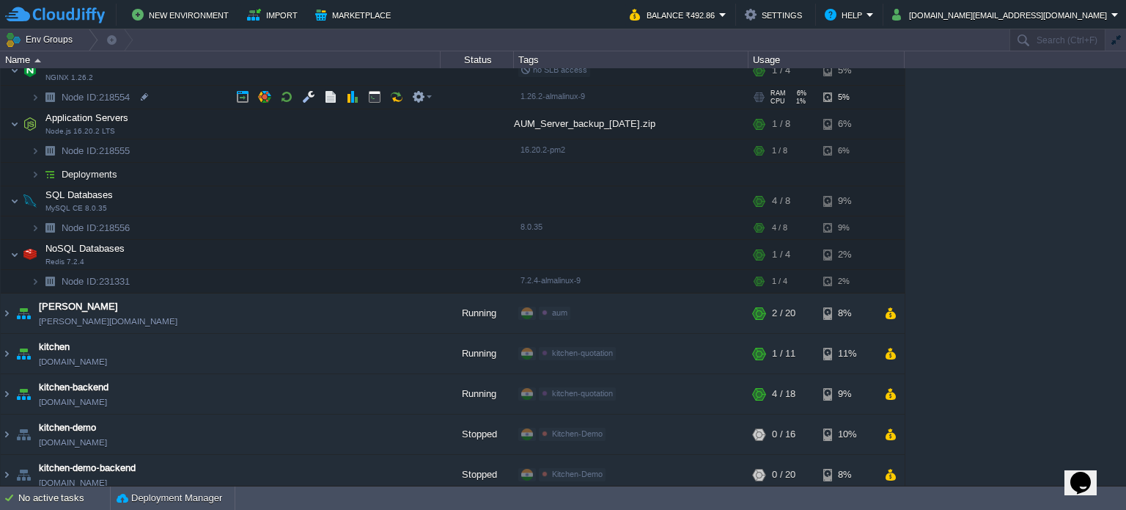
scroll to position [0, 0]
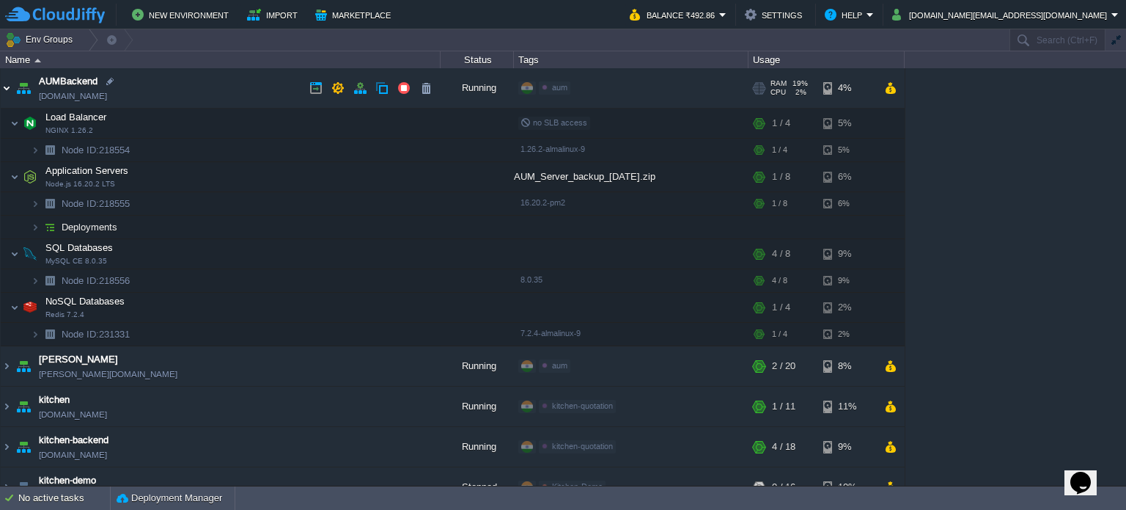
click at [2, 84] on img at bounding box center [7, 88] width 12 height 40
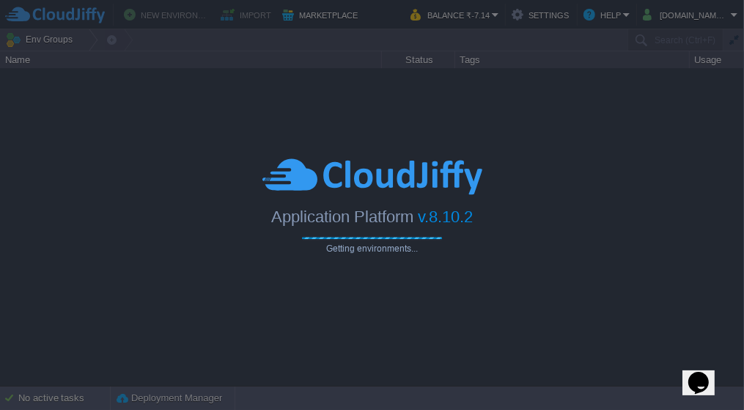
type input "Search (Ctrl+F)"
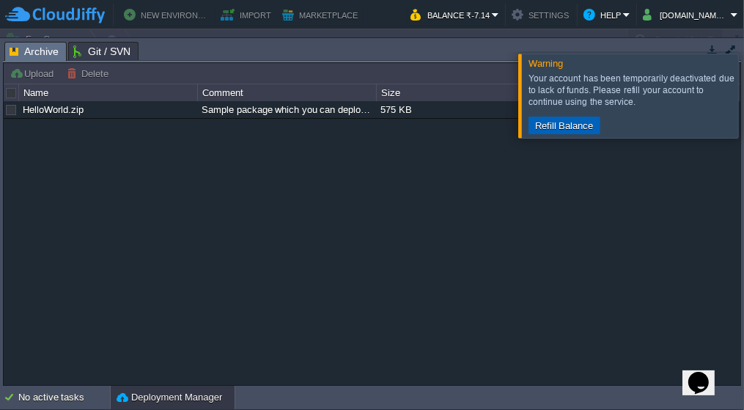
click at [560, 121] on button "Refill Balance" at bounding box center [564, 125] width 67 height 13
